Goal: Task Accomplishment & Management: Complete application form

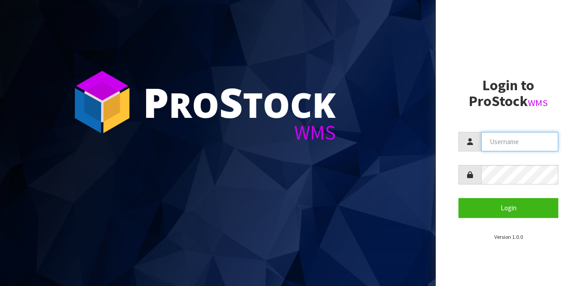
click at [498, 145] on input "text" at bounding box center [519, 142] width 77 height 20
type input "GATOR"
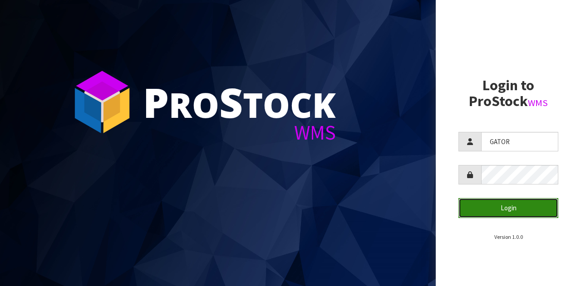
click at [498, 210] on button "Login" at bounding box center [508, 208] width 100 height 20
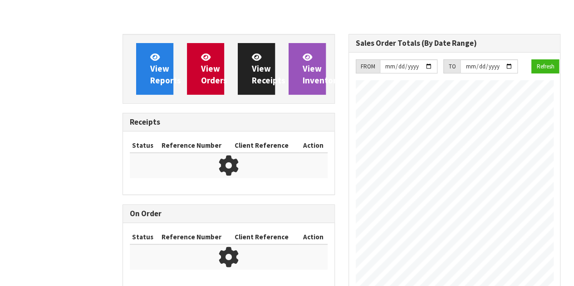
scroll to position [414, 225]
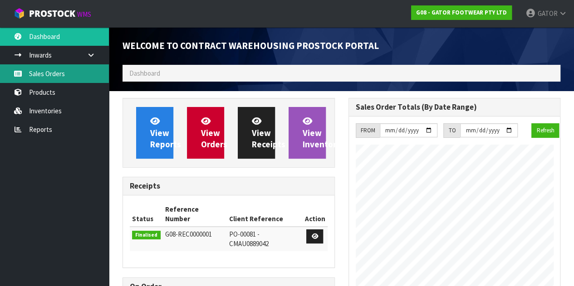
click at [62, 69] on link "Sales Orders" at bounding box center [54, 73] width 109 height 19
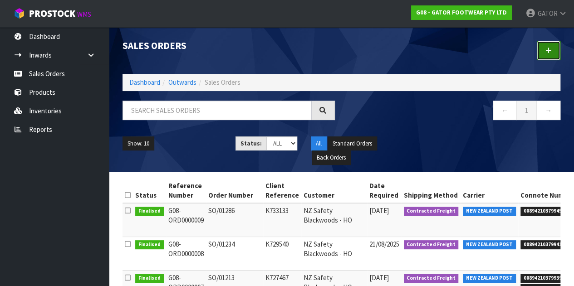
click at [543, 55] on link at bounding box center [549, 51] width 24 height 20
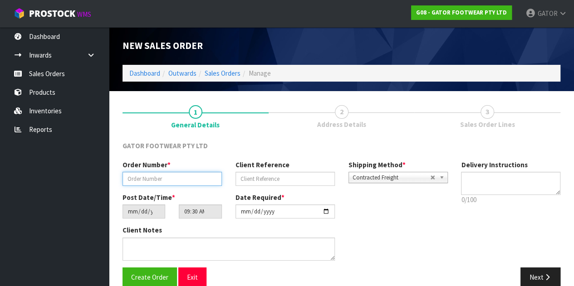
click at [167, 180] on input "text" at bounding box center [171, 179] width 99 height 14
paste input "SO/01289"
type input "SO/01289"
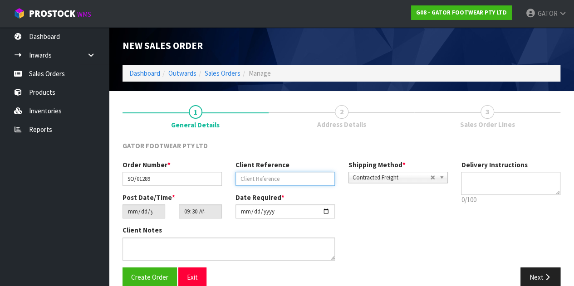
click at [271, 178] on input "text" at bounding box center [284, 179] width 99 height 14
paste input "K734577"
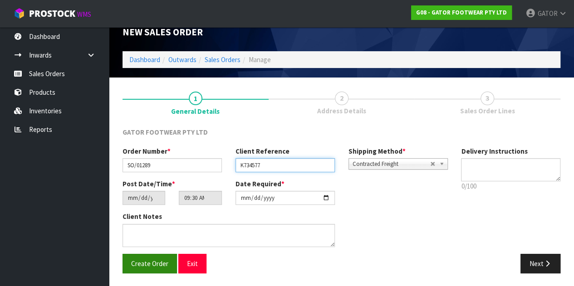
type input "K734577"
click at [149, 264] on span "Create Order" at bounding box center [149, 263] width 37 height 9
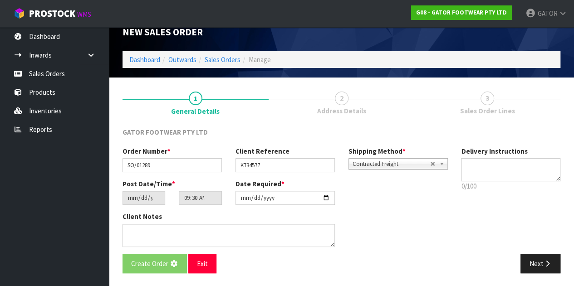
scroll to position [0, 0]
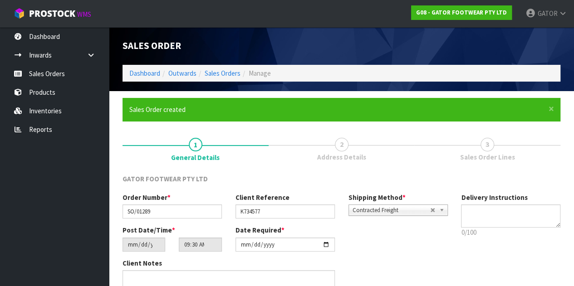
type input "13:30:00.000"
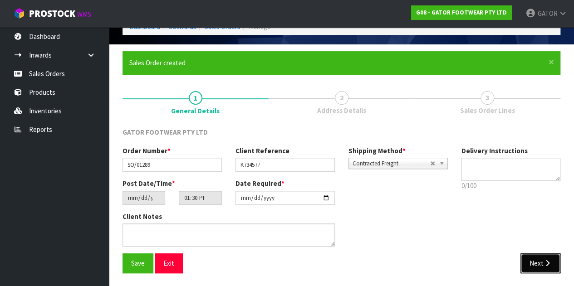
click at [545, 263] on icon "button" at bounding box center [547, 263] width 9 height 7
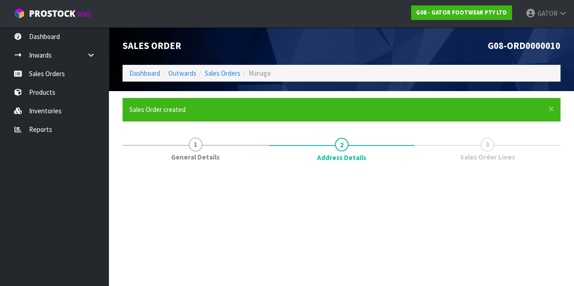
scroll to position [0, 0]
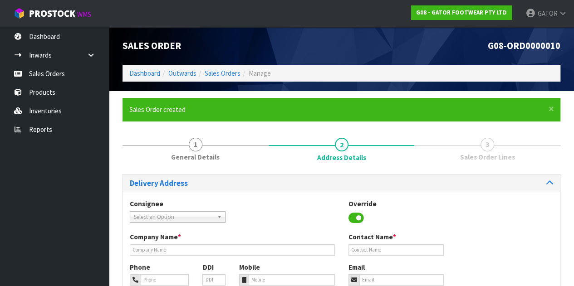
click at [187, 219] on span "Select an Option" at bounding box center [173, 217] width 79 height 11
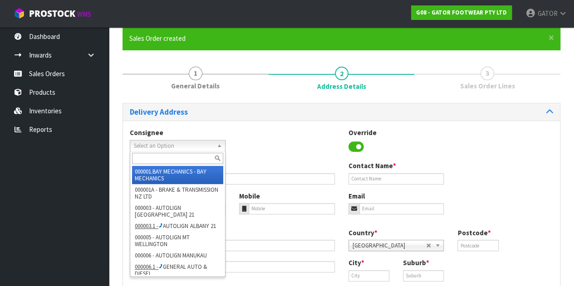
scroll to position [70, 0]
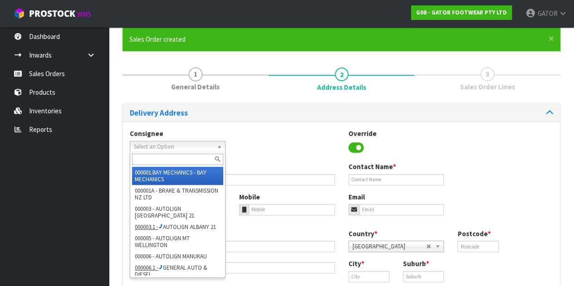
click at [171, 161] on input "text" at bounding box center [177, 159] width 91 height 11
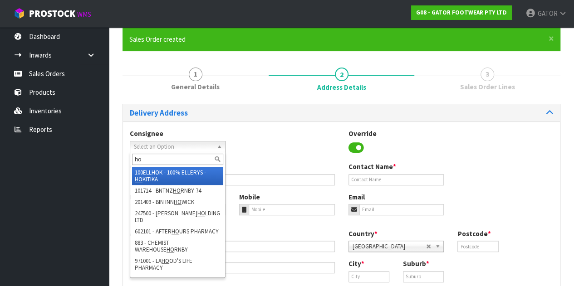
type input "h"
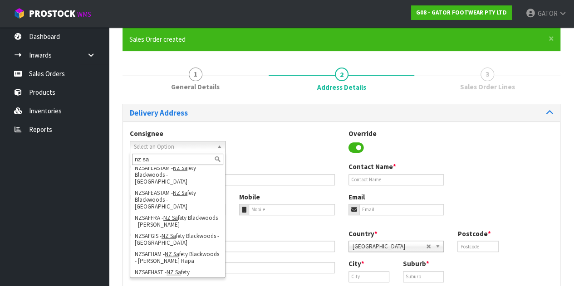
scroll to position [158, 0]
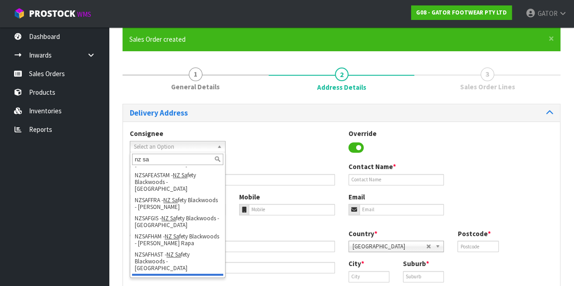
type input "nz sa"
click at [192, 274] on li "NZSAFHO - NZ [PERSON_NAME] Blackwoods - HO" at bounding box center [177, 283] width 91 height 18
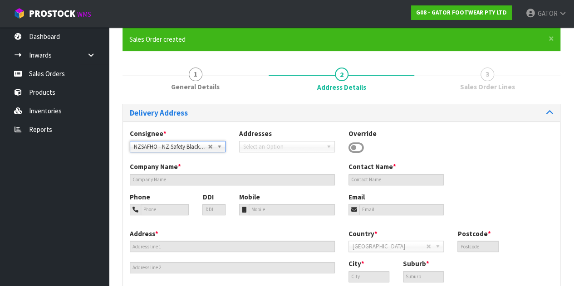
type input "NZ Safety Blackwoods - HO"
type input "[PHONE_NUMBER]"
type input "[EMAIL_ADDRESS][DOMAIN_NAME]"
type input "[STREET_ADDRESS]"
type input "2104"
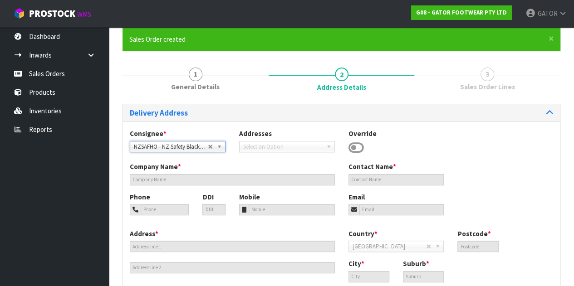
type input "[GEOGRAPHIC_DATA]"
type input "WIRI"
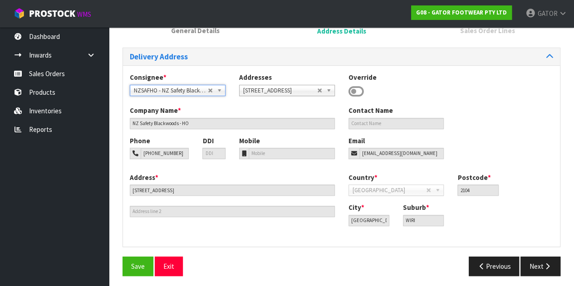
scroll to position [129, 0]
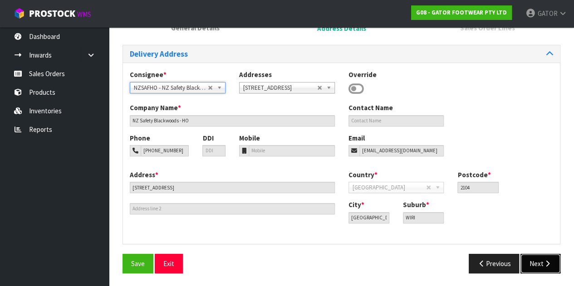
click at [533, 264] on button "Next" at bounding box center [540, 264] width 40 height 20
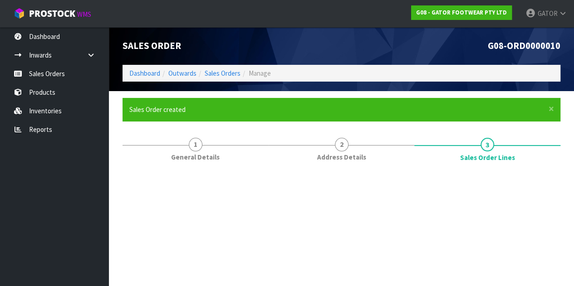
scroll to position [0, 0]
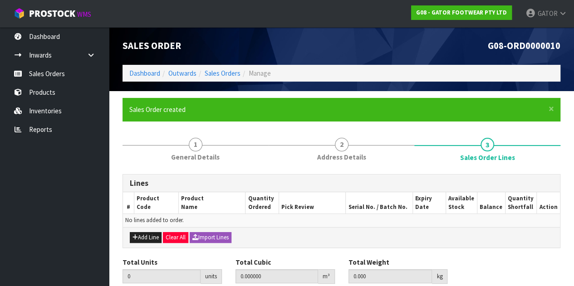
click at [147, 231] on div "Add Line Clear All Import Lines" at bounding box center [341, 237] width 437 height 20
click at [147, 239] on button "Add Line" at bounding box center [146, 237] width 32 height 11
type input "0"
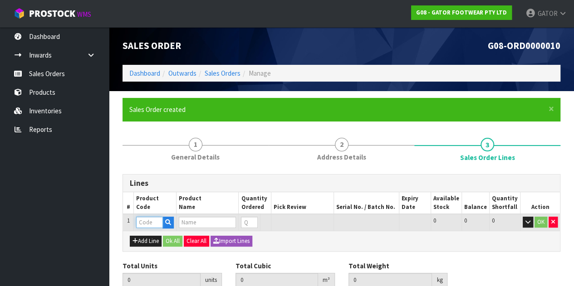
click at [151, 219] on input "text" at bounding box center [149, 222] width 26 height 11
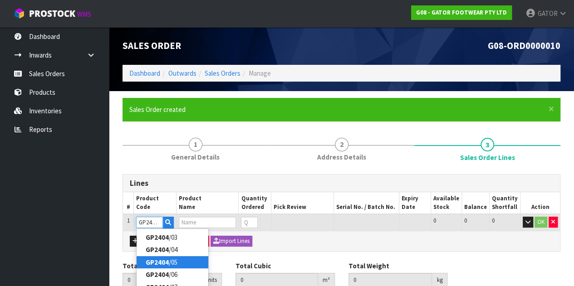
type input "GP2404/11"
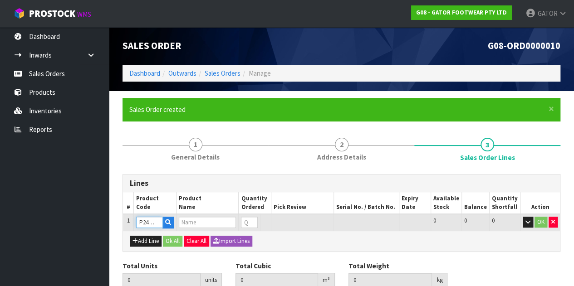
type input "0.000000"
type input "0.000"
type input "GATOR POLAR SAFETY BOOT SIZE: 11 ([GEOGRAPHIC_DATA]/AU)/46"
type input "0"
type input "GP2404/11"
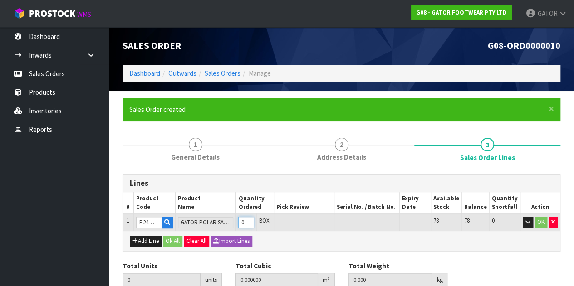
type input "1"
type input "0.018759"
type input "2.4"
type input "1"
click at [254, 220] on input "1" at bounding box center [246, 222] width 16 height 11
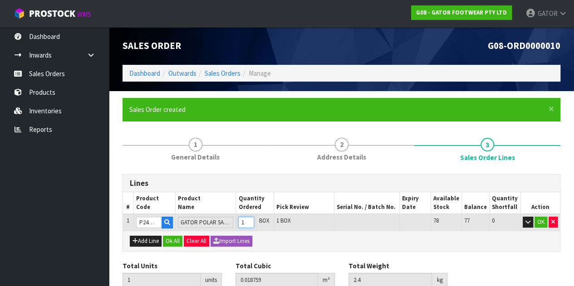
scroll to position [0, 0]
click at [539, 219] on button "OK" at bounding box center [540, 222] width 13 height 11
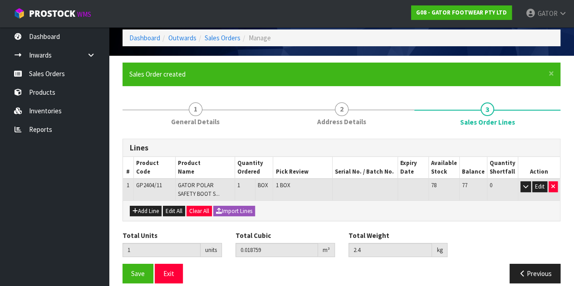
scroll to position [45, 0]
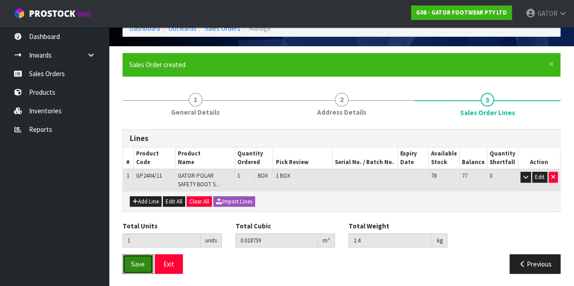
click at [135, 264] on span "Save" at bounding box center [138, 264] width 14 height 9
